Goal: Transaction & Acquisition: Obtain resource

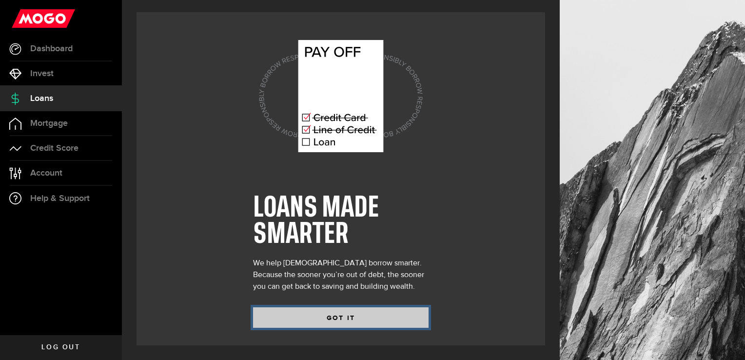
click at [298, 326] on button "GOT IT" at bounding box center [341, 317] width 176 height 20
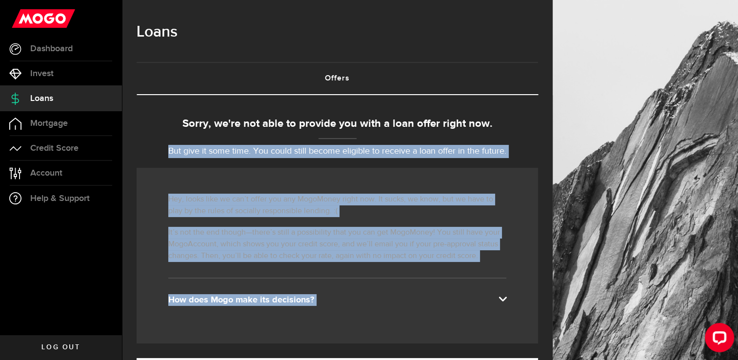
drag, startPoint x: 172, startPoint y: 144, endPoint x: 569, endPoint y: 145, distance: 397.0
click at [569, 145] on div "Loans Offers (requires attention) Pending Loan Offer What’s your fave song? Pla…" at bounding box center [430, 352] width 616 height 704
click at [224, 211] on p "Hey, looks like we can’t offer you any MogoMoney right now. It sucks, we know, …" at bounding box center [337, 205] width 338 height 23
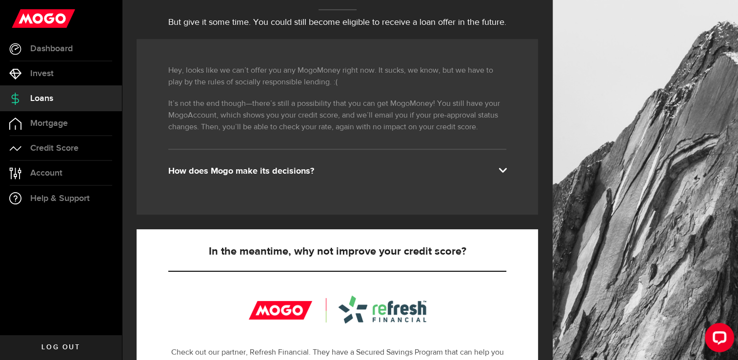
scroll to position [137, 0]
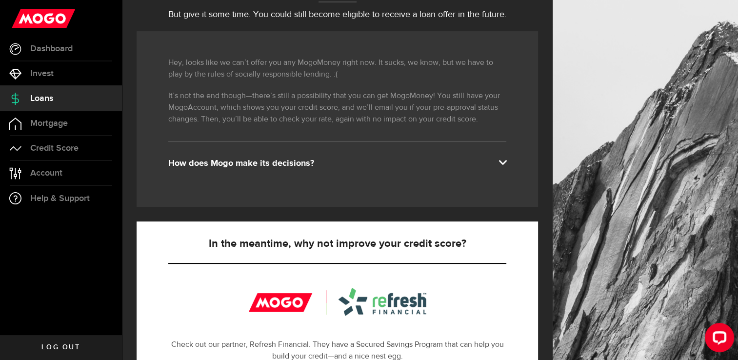
click at [497, 170] on div "Hey, looks like we can’t offer you any MogoMoney right now. It sucks, we know, …" at bounding box center [337, 119] width 401 height 176
click at [506, 158] on span at bounding box center [502, 162] width 8 height 8
click at [256, 153] on div "Hey, looks like we can’t offer you any MogoMoney right now. It sucks, we know, …" at bounding box center [337, 119] width 401 height 176
click at [252, 164] on div "How does Mogo make its decisions?" at bounding box center [337, 164] width 338 height 12
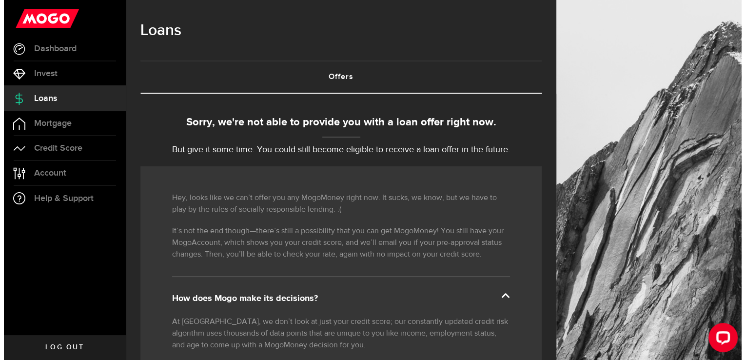
scroll to position [0, 0]
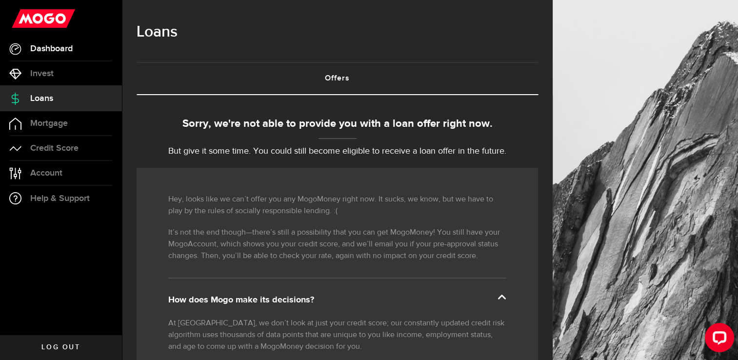
click at [78, 51] on link "Dashboard" at bounding box center [61, 49] width 122 height 24
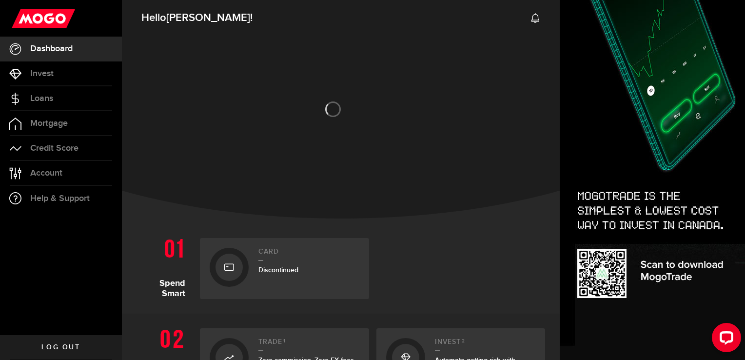
click at [139, 244] on h1 "Spend Smart" at bounding box center [165, 266] width 56 height 66
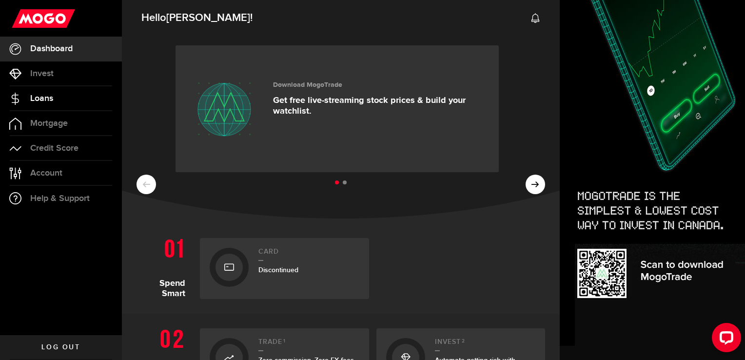
click at [40, 94] on span "Loans" at bounding box center [41, 98] width 23 height 9
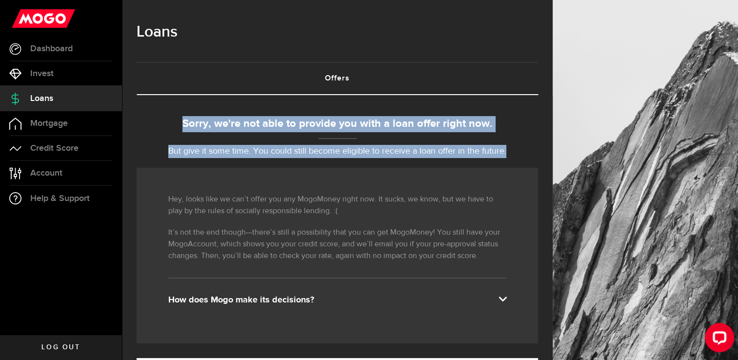
drag, startPoint x: 185, startPoint y: 122, endPoint x: 522, endPoint y: 150, distance: 337.7
click at [522, 150] on div "Sorry, we're not able to provide you with a loan offer right now. But give it s…" at bounding box center [337, 137] width 401 height 42
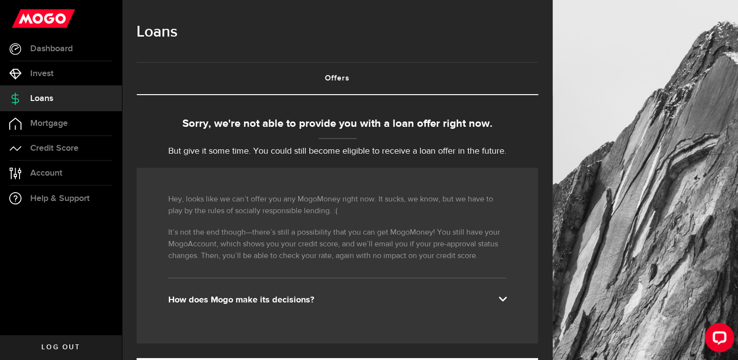
click at [61, 348] on span "Log out" at bounding box center [60, 347] width 39 height 7
